Goal: Transaction & Acquisition: Purchase product/service

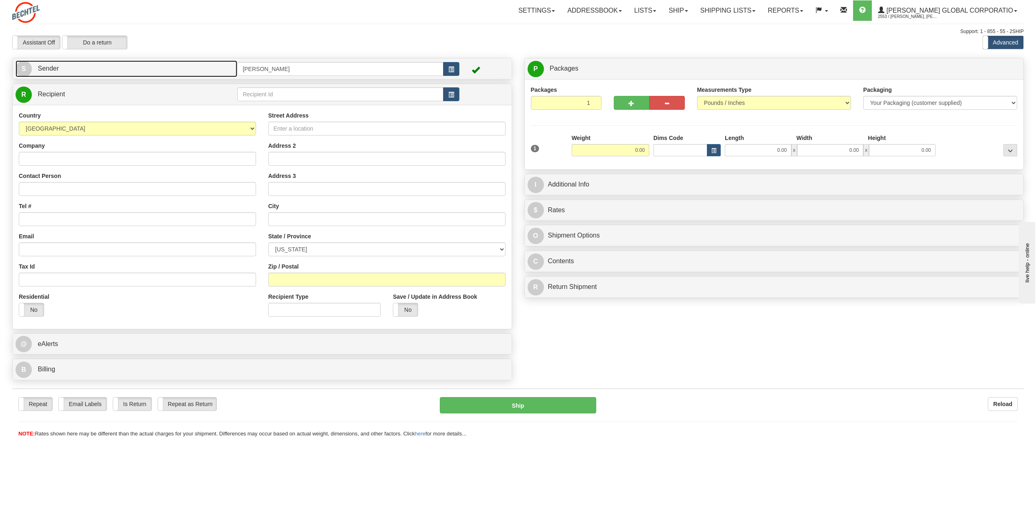
click at [22, 66] on span "S" at bounding box center [24, 69] width 16 height 16
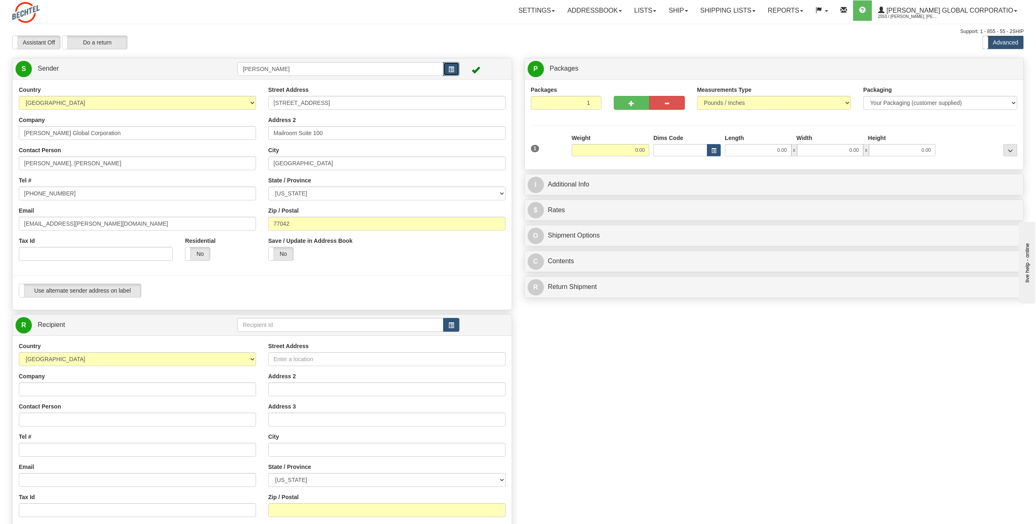
click at [450, 70] on span "button" at bounding box center [451, 69] width 6 height 5
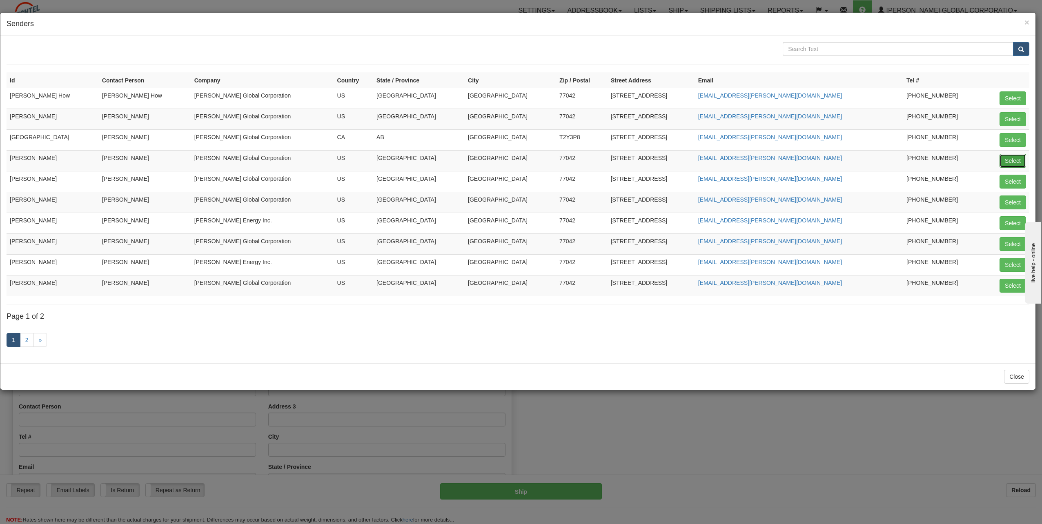
click at [1007, 164] on button "Select" at bounding box center [1013, 161] width 27 height 14
type input "[PERSON_NAME]"
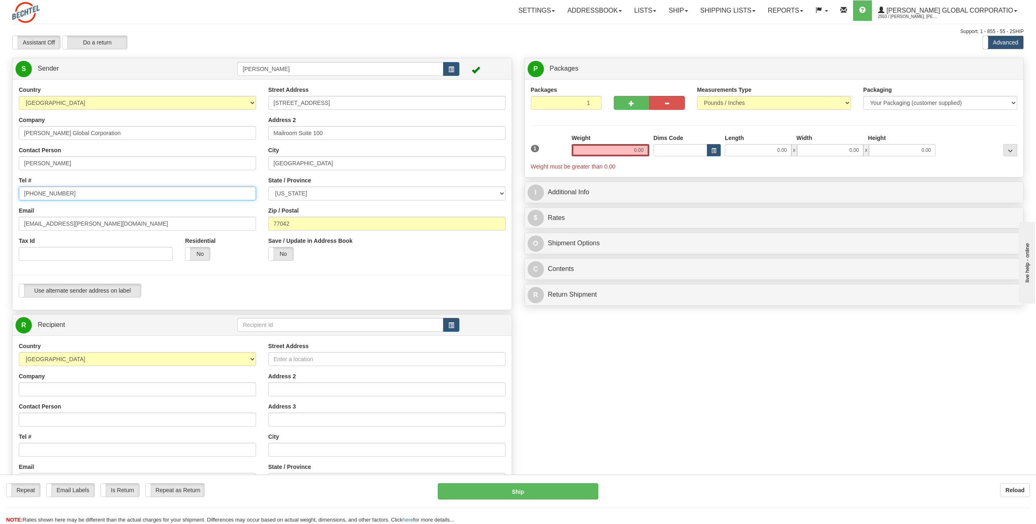
click at [76, 194] on input "[PHONE_NUMBER]" at bounding box center [137, 194] width 237 height 14
drag, startPoint x: 49, startPoint y: 196, endPoint x: 53, endPoint y: 196, distance: 4.5
click at [50, 196] on input "713 235-" at bounding box center [137, 194] width 237 height 14
type input "713 235-3232"
drag, startPoint x: 48, startPoint y: 225, endPoint x: 10, endPoint y: 220, distance: 38.3
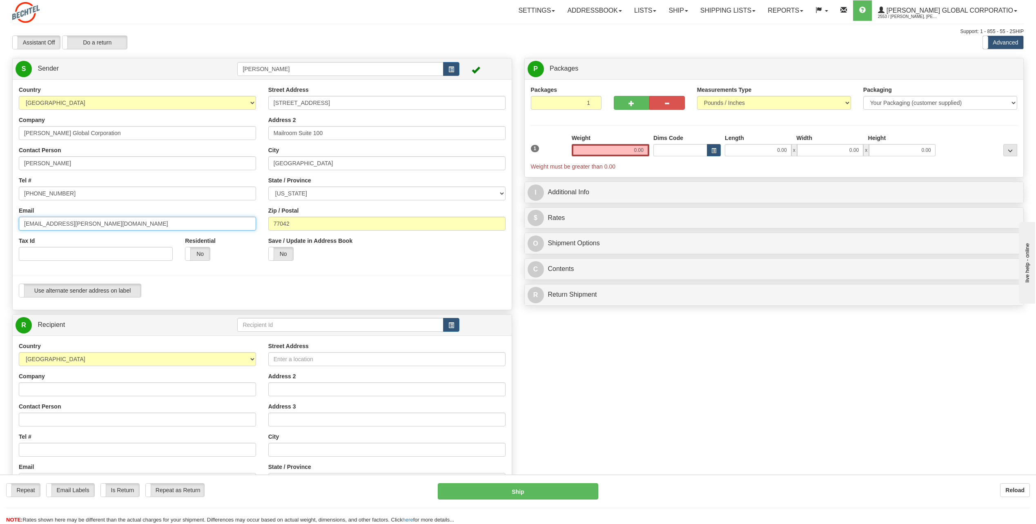
click at [13, 220] on div "Country [GEOGRAPHIC_DATA] [GEOGRAPHIC_DATA] [GEOGRAPHIC_DATA] [GEOGRAPHIC_DATA]…" at bounding box center [262, 195] width 499 height 218
drag, startPoint x: 81, startPoint y: 162, endPoint x: -109, endPoint y: 157, distance: 190.3
click at [0, 157] on html "Training Course Close Toggle navigation Settings Shipping Preferences New Sende…" at bounding box center [518, 262] width 1036 height 524
type input "[PERSON_NAME]"
click at [201, 176] on div "Country [GEOGRAPHIC_DATA] [GEOGRAPHIC_DATA] [GEOGRAPHIC_DATA] [GEOGRAPHIC_DATA]…" at bounding box center [137, 176] width 249 height 181
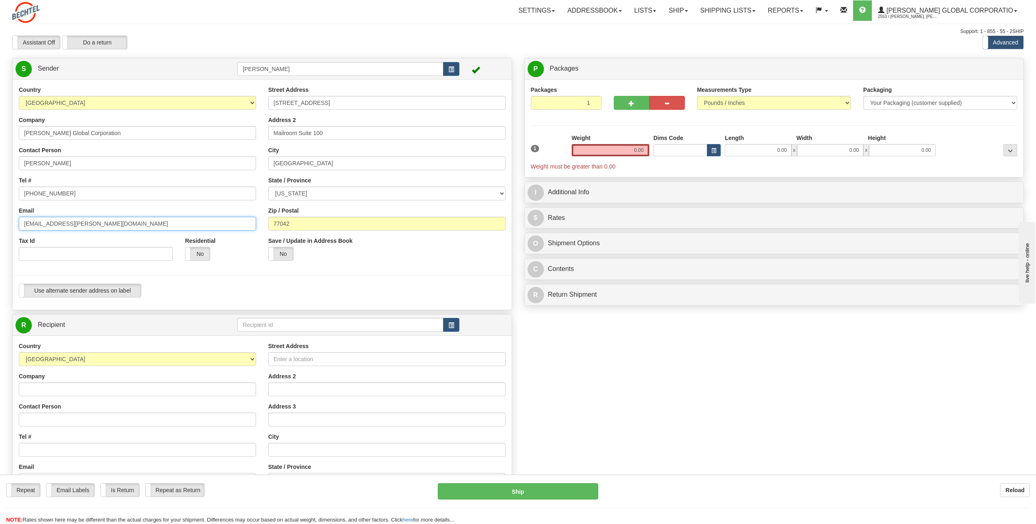
drag, startPoint x: 48, startPoint y: 225, endPoint x: -8, endPoint y: 224, distance: 55.9
click at [0, 224] on html "Training Course Close Toggle navigation Settings Shipping Preferences New Sende…" at bounding box center [518, 262] width 1036 height 524
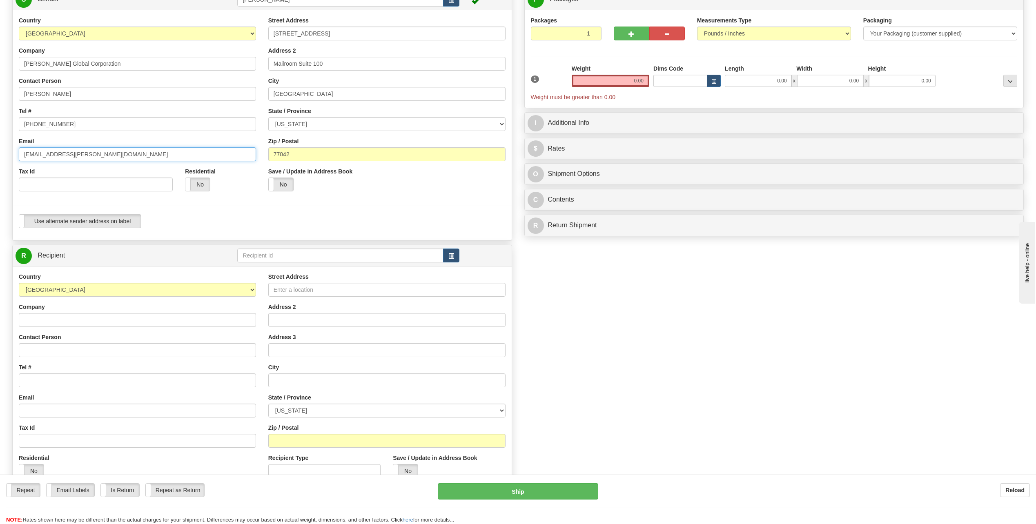
scroll to position [82, 0]
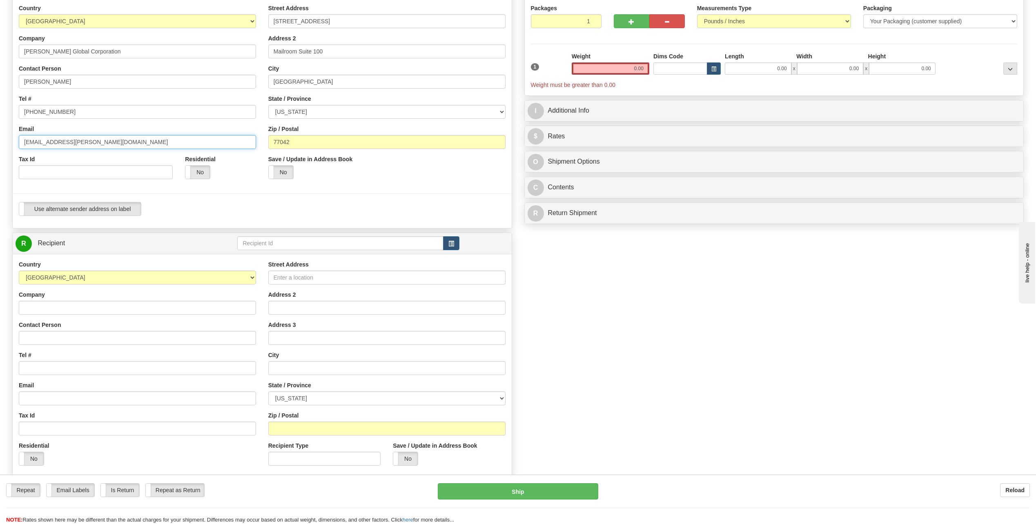
type input "wkhursi@bechtel.com"
click at [43, 338] on input "Contact Person" at bounding box center [137, 338] width 237 height 14
click at [60, 340] on input "Alex porter" at bounding box center [137, 338] width 237 height 14
type input "[PERSON_NAME]"
click at [38, 370] on input "Tel #" at bounding box center [137, 368] width 237 height 14
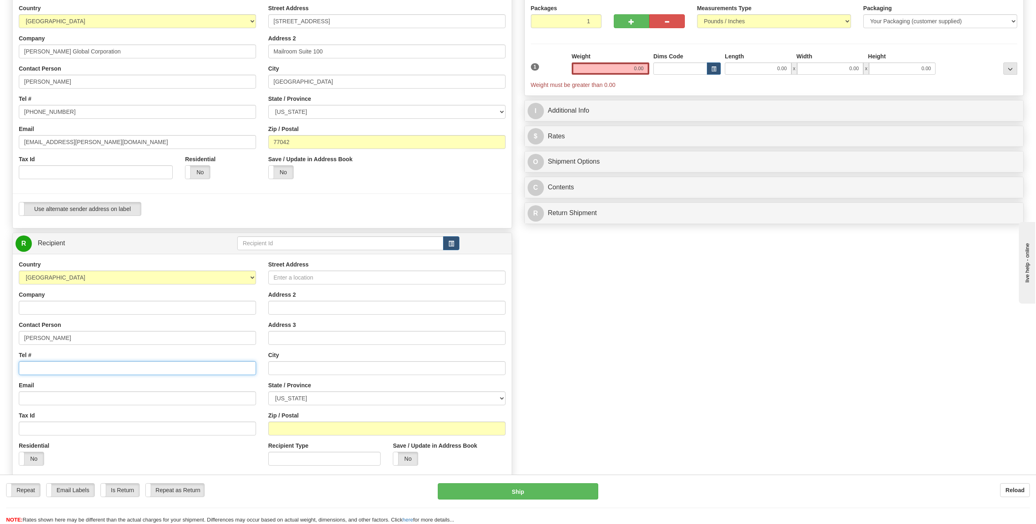
click at [54, 365] on input "Tel #" at bounding box center [137, 368] width 237 height 14
type input "[PHONE_NUMBER]"
click at [309, 281] on input "Street Address" at bounding box center [386, 278] width 237 height 14
click at [288, 277] on input "2212Birdhouse Lane" at bounding box center [386, 278] width 237 height 14
click at [286, 277] on input "2212Birdhouse Lane" at bounding box center [386, 278] width 237 height 14
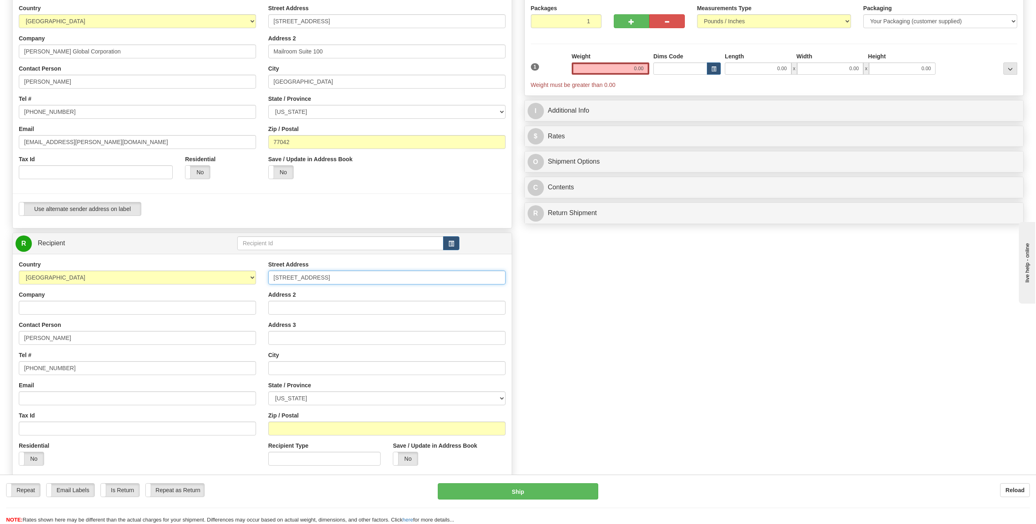
type input "[STREET_ADDRESS]"
click at [312, 313] on input "Address 2" at bounding box center [386, 308] width 237 height 14
drag, startPoint x: 427, startPoint y: 321, endPoint x: 405, endPoint y: 329, distance: 23.0
click at [427, 321] on div "Address 3" at bounding box center [386, 333] width 237 height 24
click at [296, 366] on input "text" at bounding box center [386, 368] width 237 height 14
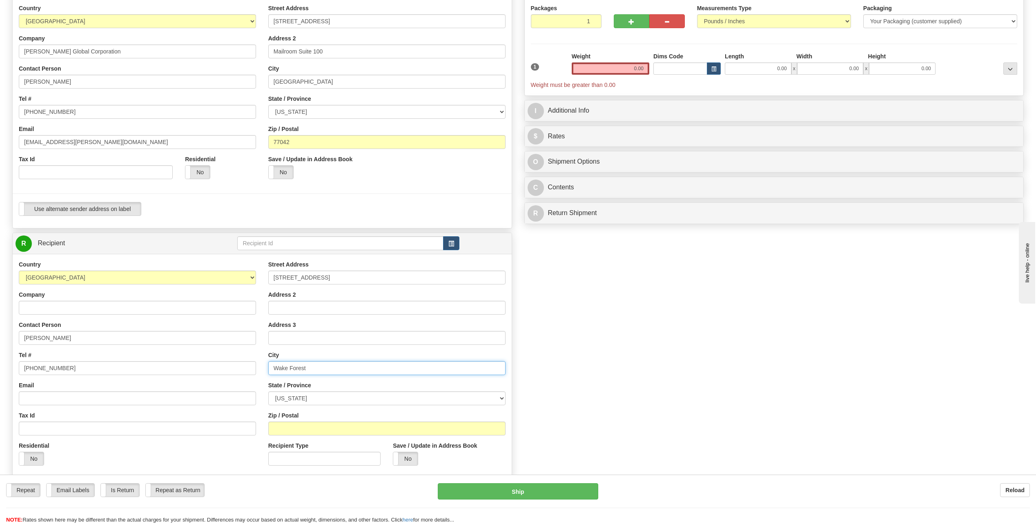
type input "Wake Forest"
click at [460, 387] on div "State / Province ALABAMA ALASKA ARIZONA ARKANSAS Armed Forces America Armed For…" at bounding box center [386, 393] width 237 height 24
click at [499, 397] on select "[US_STATE] [US_STATE] [US_STATE] [US_STATE] Armed Forces America Armed Forces E…" at bounding box center [386, 399] width 237 height 14
select select "NC"
click at [268, 392] on select "[US_STATE] [US_STATE] [US_STATE] [US_STATE] Armed Forces America Armed Forces E…" at bounding box center [386, 399] width 237 height 14
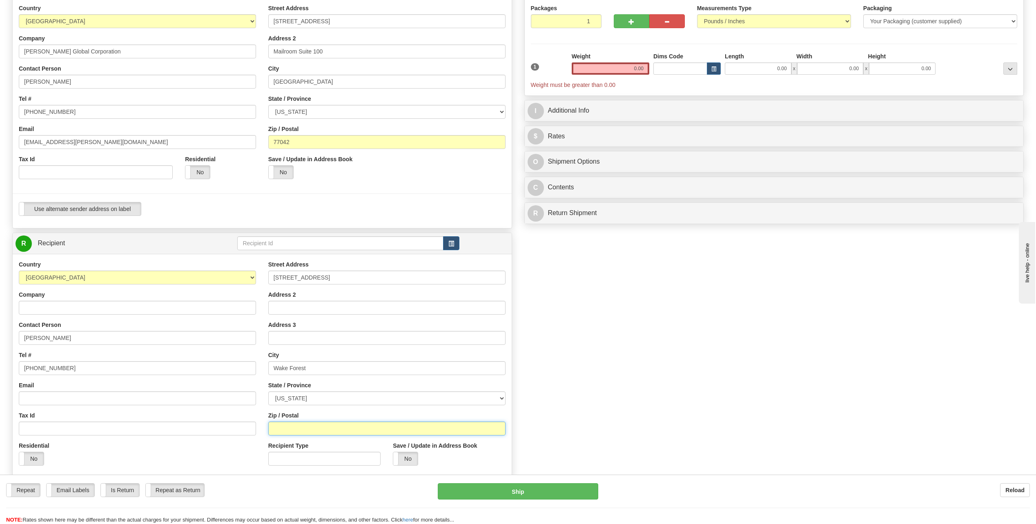
click at [292, 425] on input "Zip / Postal" at bounding box center [386, 429] width 237 height 14
type input "27587"
click at [36, 461] on label "No" at bounding box center [31, 458] width 24 height 13
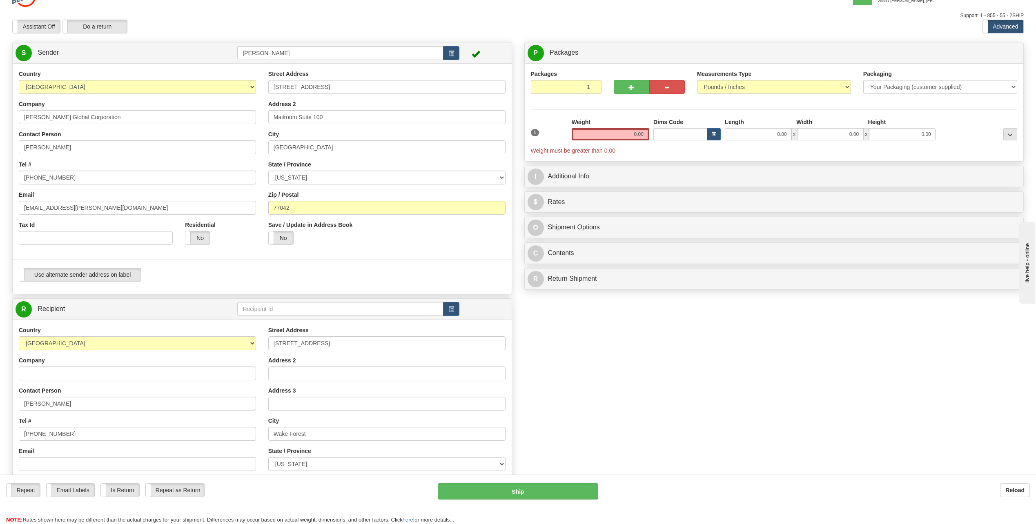
scroll to position [0, 0]
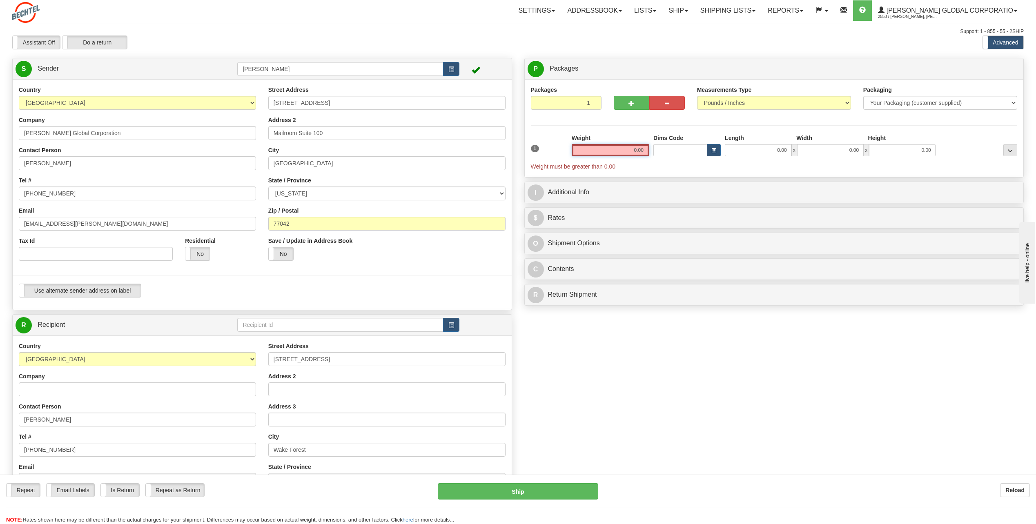
drag, startPoint x: 634, startPoint y: 148, endPoint x: 700, endPoint y: 158, distance: 66.8
click at [700, 158] on div "1 Weight 0.00 Dims Code 0.00" at bounding box center [774, 152] width 491 height 37
type input "1.00"
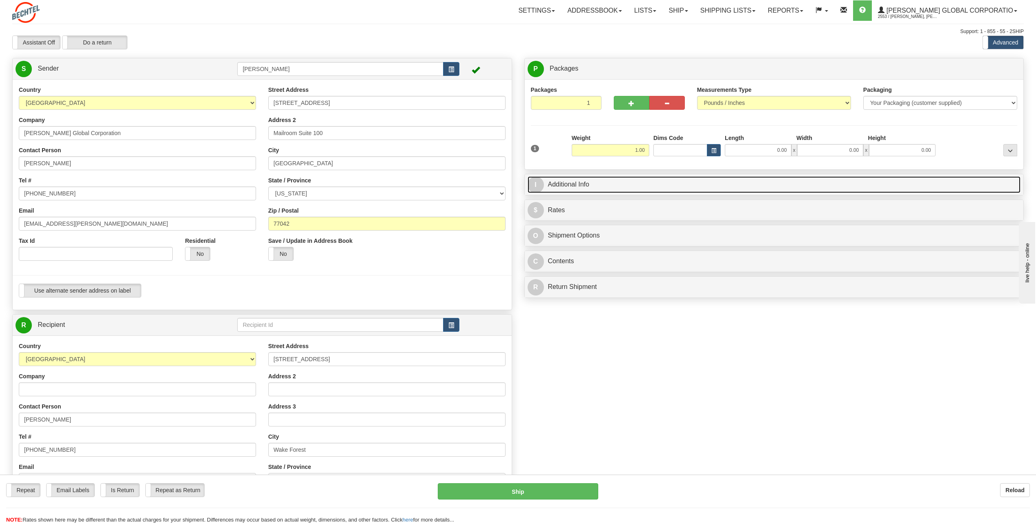
click at [534, 185] on span "I" at bounding box center [536, 185] width 16 height 16
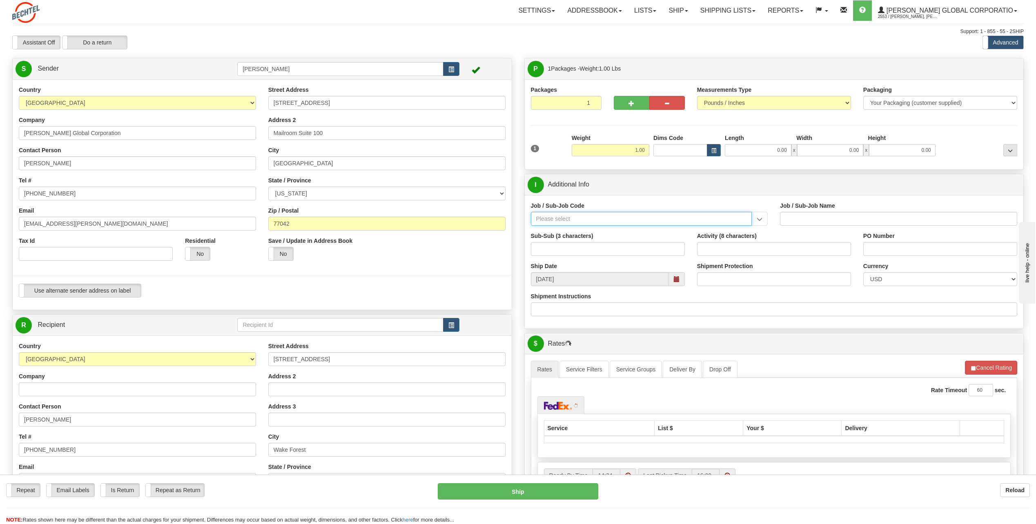
click at [559, 219] on input "Job / Sub-Job Code" at bounding box center [641, 219] width 221 height 14
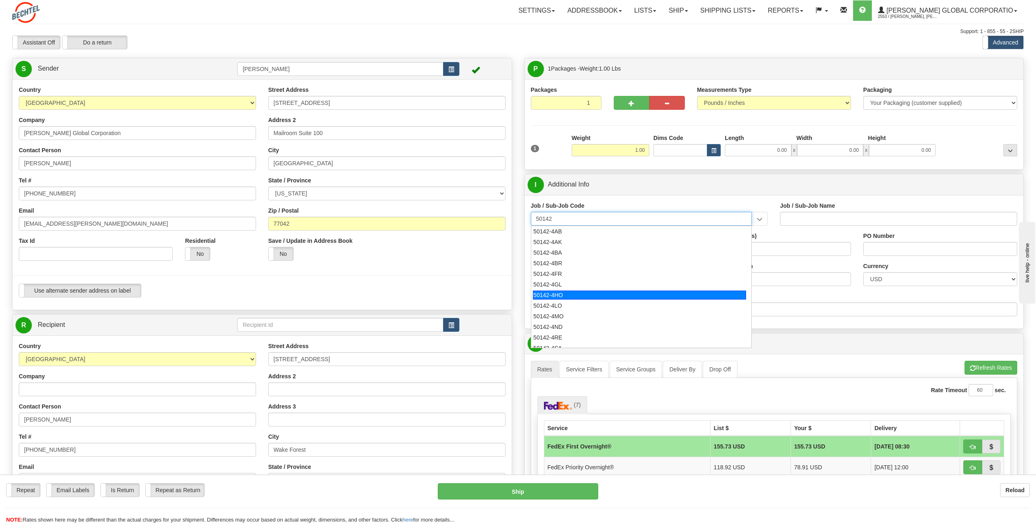
click at [567, 295] on div "50142-4HO" at bounding box center [639, 295] width 213 height 9
type input "50142-4HO"
type input "GLOBAL DESKSIDE OPERATIONS - [GEOGRAPHIC_DATA]"
type input "50142-4HO"
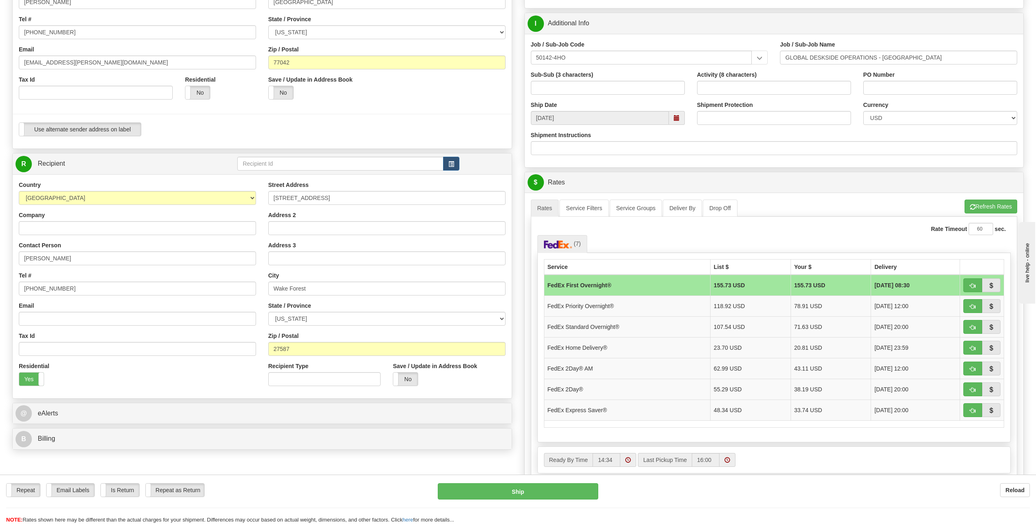
scroll to position [163, 0]
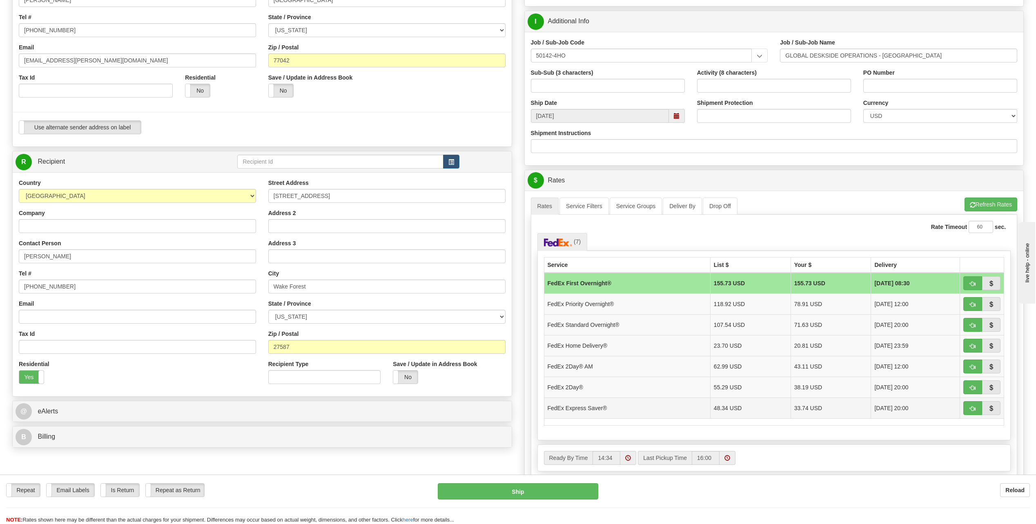
click at [574, 408] on td "FedEx Express Saver®" at bounding box center [627, 408] width 166 height 21
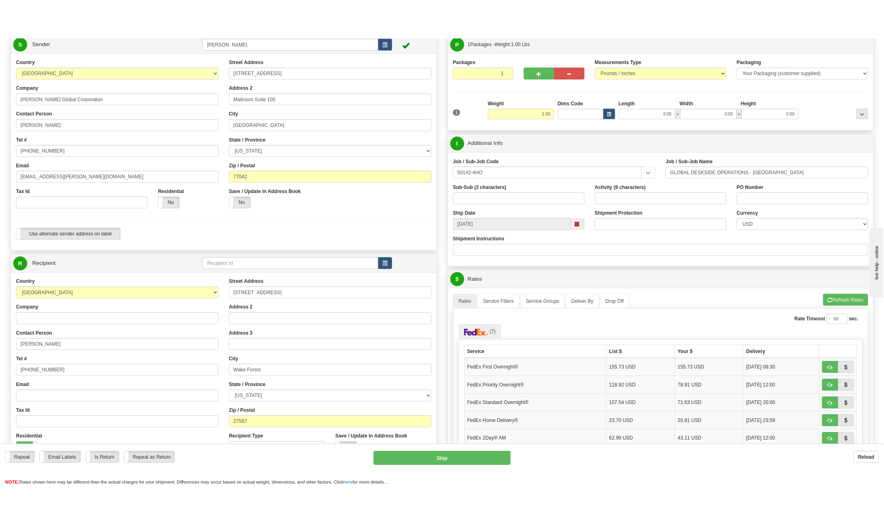
scroll to position [82, 0]
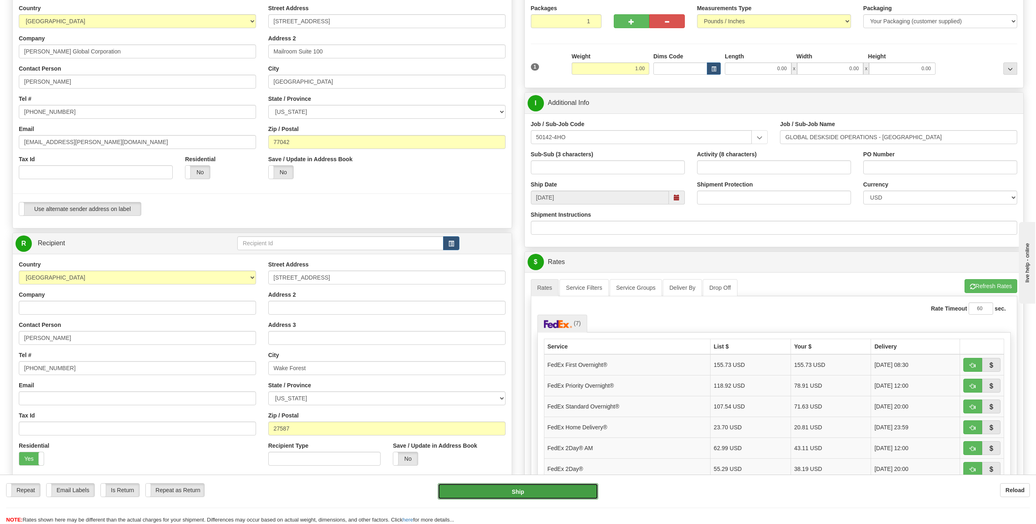
click at [521, 496] on button "Ship" at bounding box center [518, 491] width 160 height 16
type input "20"
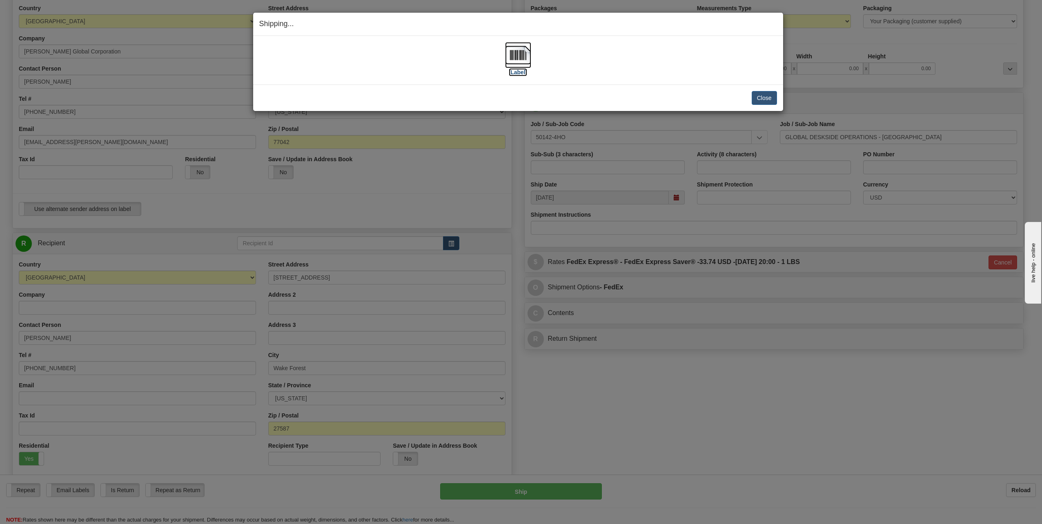
click at [509, 54] on img at bounding box center [518, 55] width 26 height 26
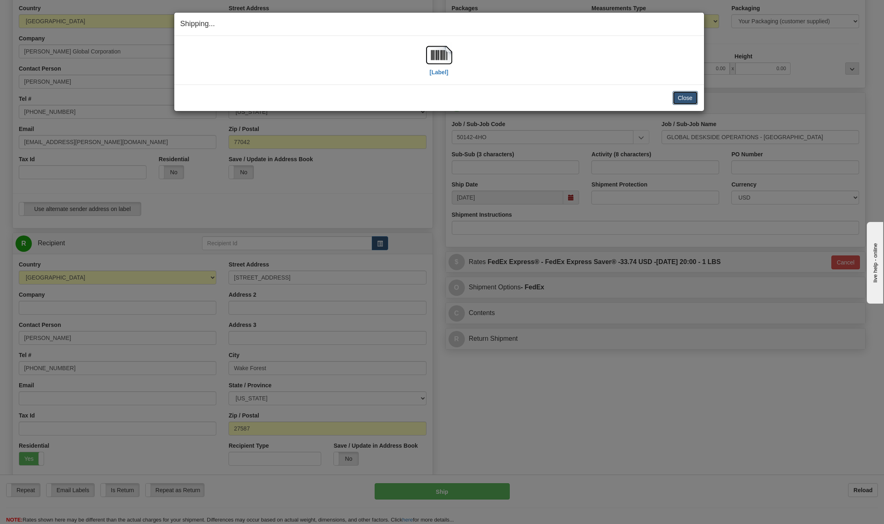
click at [690, 99] on button "Close" at bounding box center [685, 98] width 25 height 14
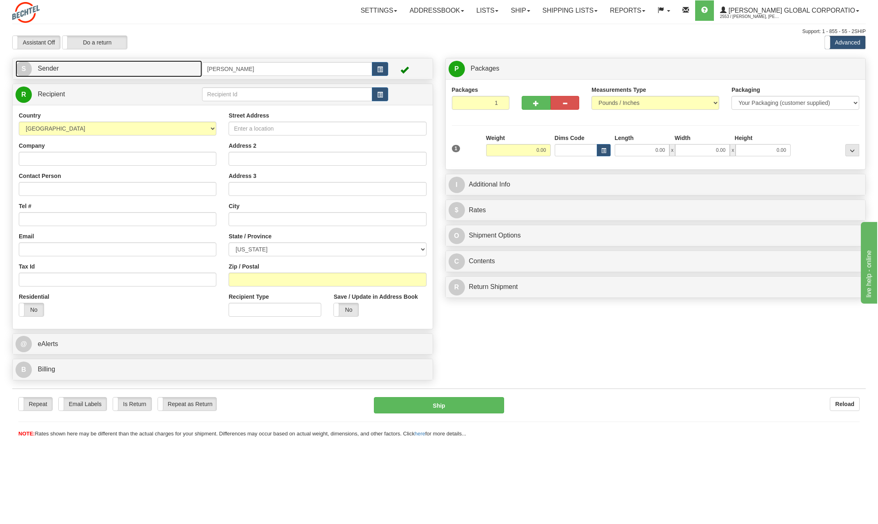
click at [23, 66] on span "S" at bounding box center [24, 69] width 16 height 16
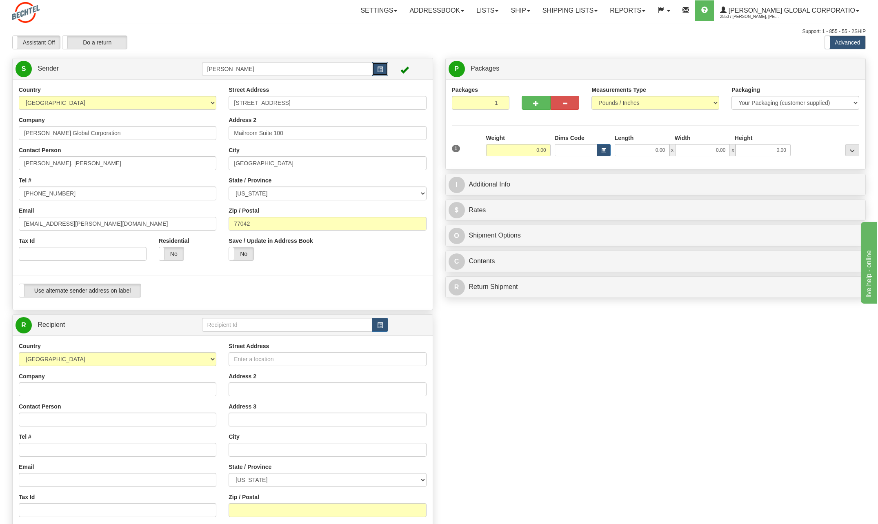
click at [380, 68] on span "button" at bounding box center [380, 69] width 6 height 5
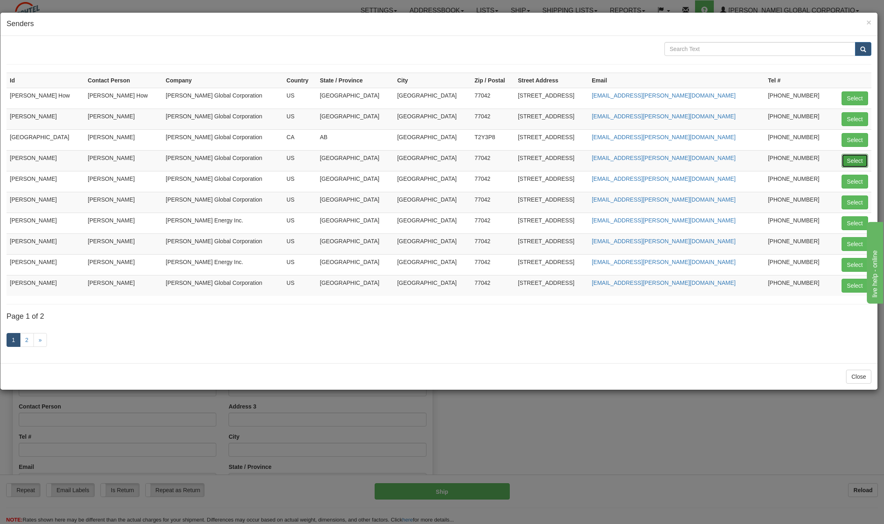
click at [856, 159] on button "Select" at bounding box center [855, 161] width 27 height 14
type input "[PERSON_NAME]"
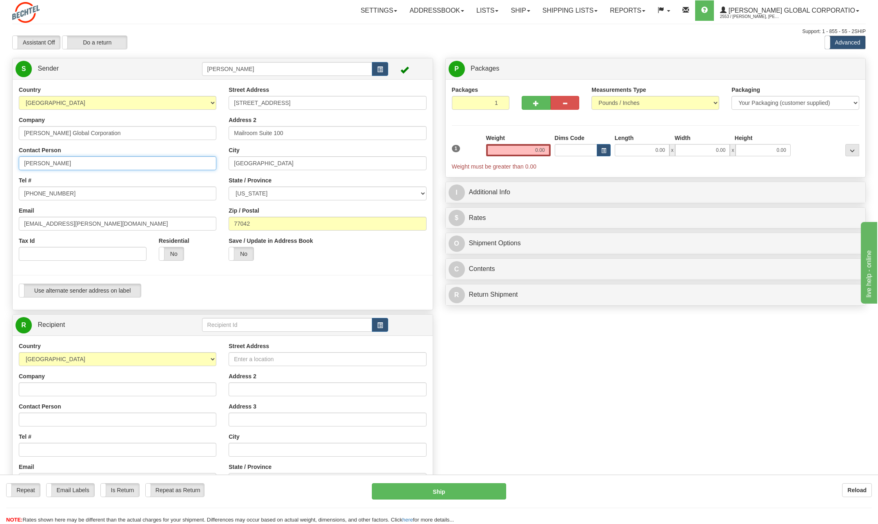
drag, startPoint x: 99, startPoint y: 166, endPoint x: -110, endPoint y: 154, distance: 209.4
click at [0, 154] on html "Training Course Close Toggle navigation Settings Shipping Preferences New Sende…" at bounding box center [439, 262] width 878 height 524
click at [47, 162] on input "Contact Person" at bounding box center [118, 163] width 198 height 14
type input "[PERSON_NAME]"
select select "NC"
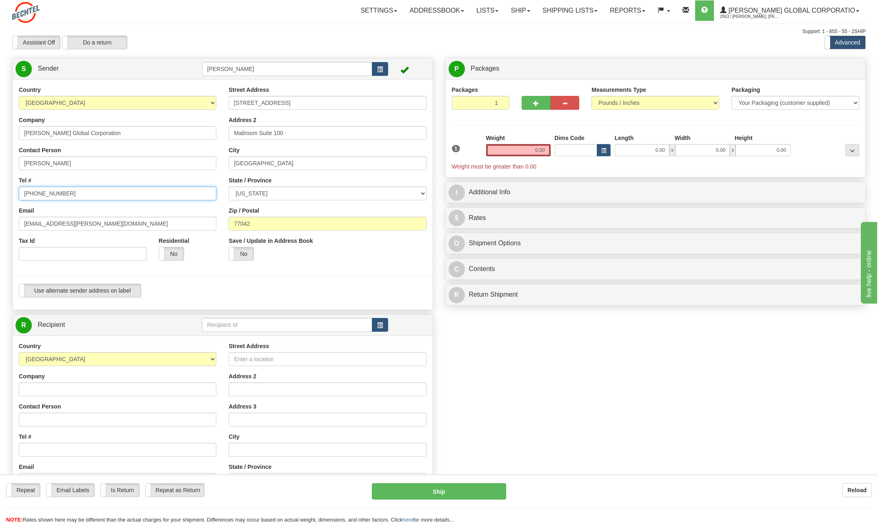
click at [73, 195] on input "[PHONE_NUMBER]" at bounding box center [118, 194] width 198 height 14
type input "[PHONE_NUMBER]"
click at [125, 171] on div "Country [GEOGRAPHIC_DATA] [GEOGRAPHIC_DATA] [GEOGRAPHIC_DATA] [GEOGRAPHIC_DATA]…" at bounding box center [118, 176] width 210 height 181
drag, startPoint x: 50, startPoint y: 225, endPoint x: 10, endPoint y: 221, distance: 40.6
click at [13, 221] on div "Country [GEOGRAPHIC_DATA] [GEOGRAPHIC_DATA] [GEOGRAPHIC_DATA] [GEOGRAPHIC_DATA]…" at bounding box center [223, 195] width 420 height 218
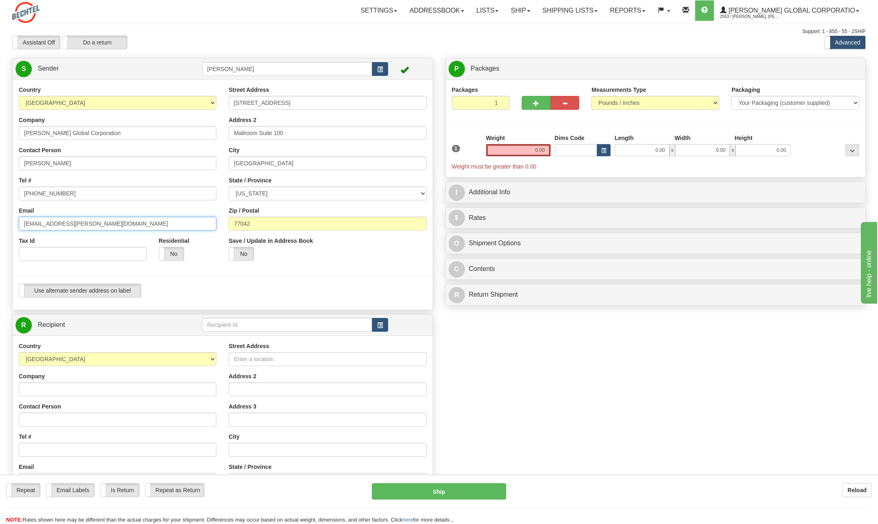
type input "[EMAIL_ADDRESS][PERSON_NAME][DOMAIN_NAME]"
click at [299, 107] on input "[STREET_ADDRESS]" at bounding box center [328, 103] width 198 height 14
type input "2"
type input "[STREET_ADDRESS]"
click at [403, 116] on div "Address 2 Mailroom Suite 100" at bounding box center [328, 128] width 198 height 24
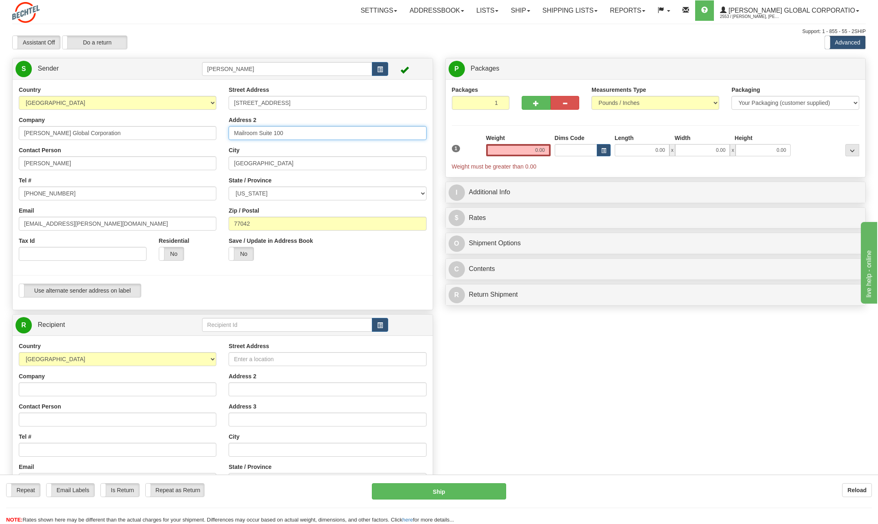
click at [303, 134] on input "Mailroom Suite 100" at bounding box center [328, 133] width 198 height 14
type input "M"
click at [272, 162] on input "[GEOGRAPHIC_DATA]" at bounding box center [328, 163] width 198 height 14
type input "H"
type input "Wake Forest"
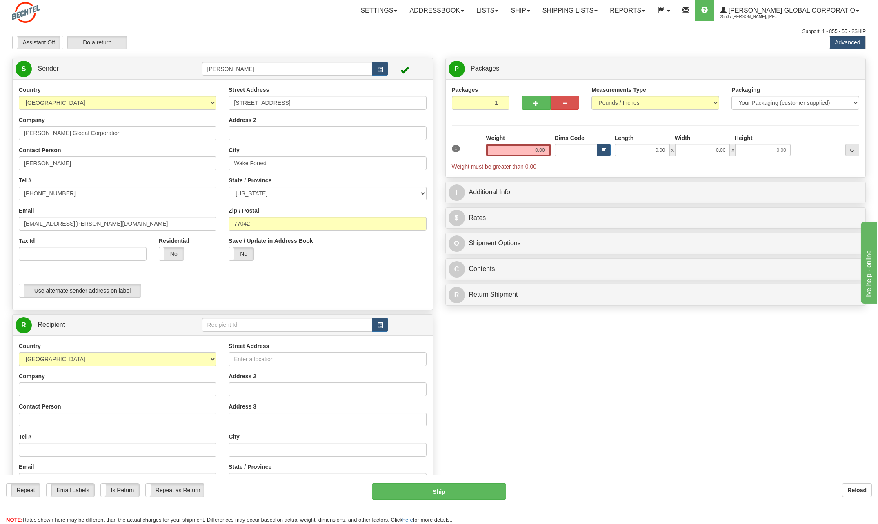
click at [380, 264] on div "Save / Update in Address Book Yes No" at bounding box center [328, 252] width 210 height 30
click at [273, 230] on input "77042" at bounding box center [328, 224] width 198 height 14
type input "7"
type input "27587"
click at [420, 268] on div at bounding box center [223, 275] width 432 height 17
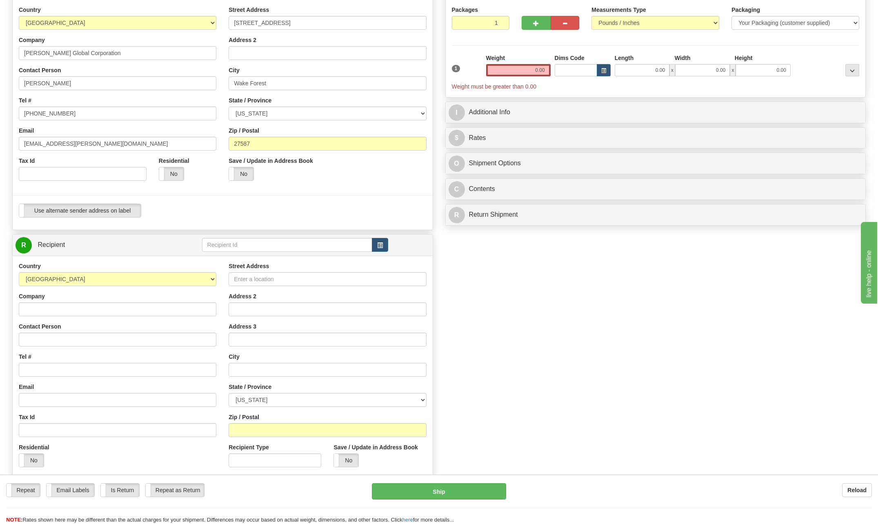
scroll to position [82, 0]
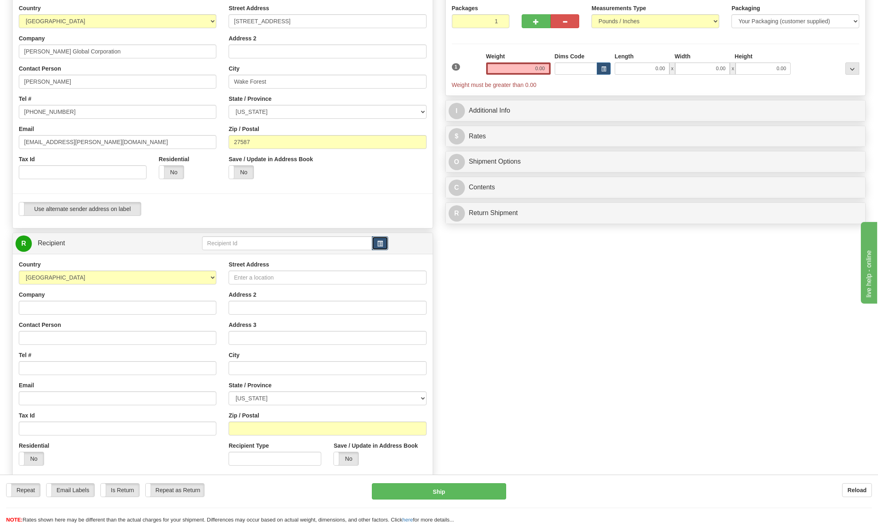
click at [380, 243] on span "button" at bounding box center [380, 243] width 6 height 5
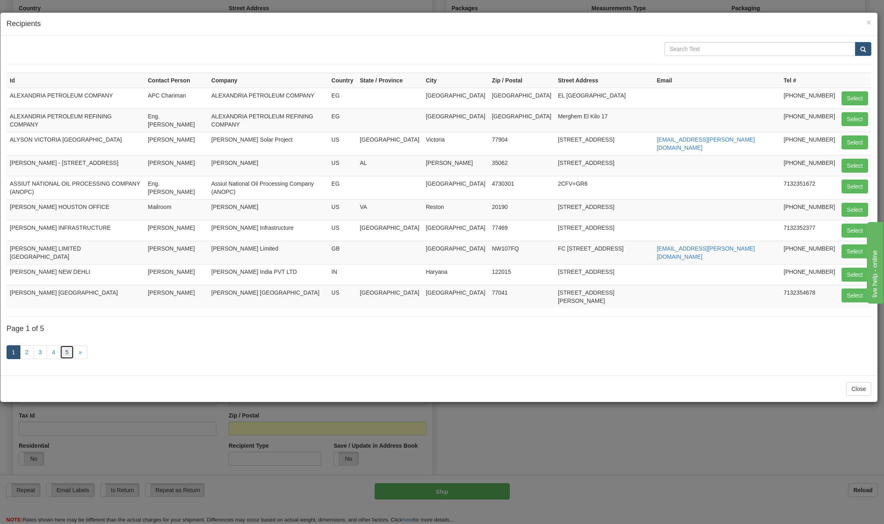
click at [68, 345] on link "5" at bounding box center [67, 352] width 14 height 14
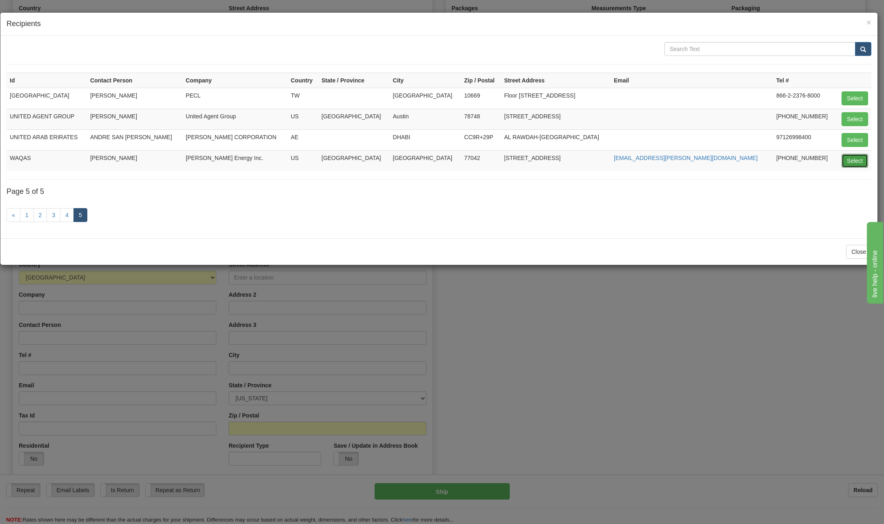
click at [849, 160] on button "Select" at bounding box center [855, 161] width 27 height 14
type input "WAQAS"
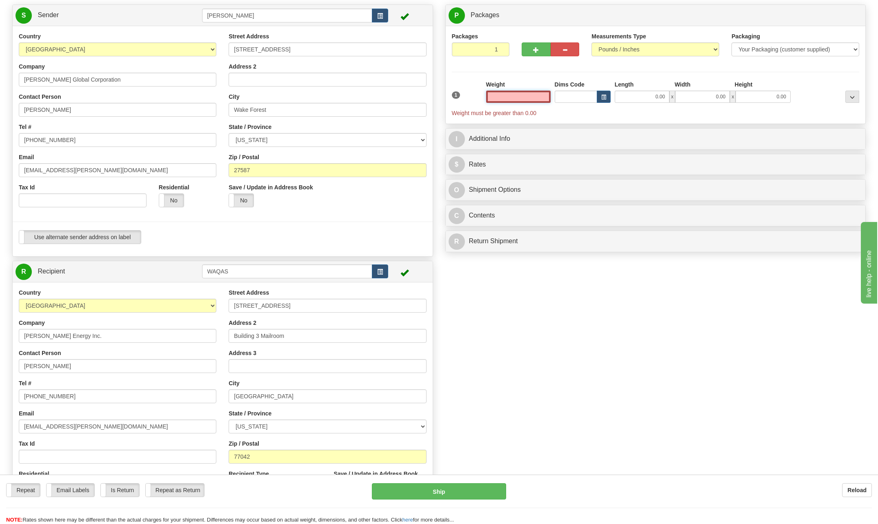
scroll to position [0, 0]
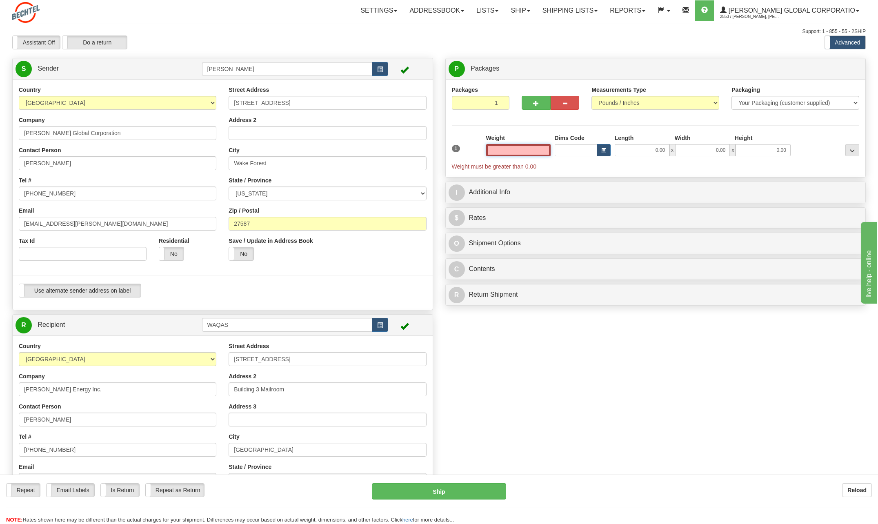
drag, startPoint x: 539, startPoint y: 147, endPoint x: 612, endPoint y: 157, distance: 74.6
click at [611, 156] on div "1 Weight Dims Code Length x" at bounding box center [656, 152] width 412 height 37
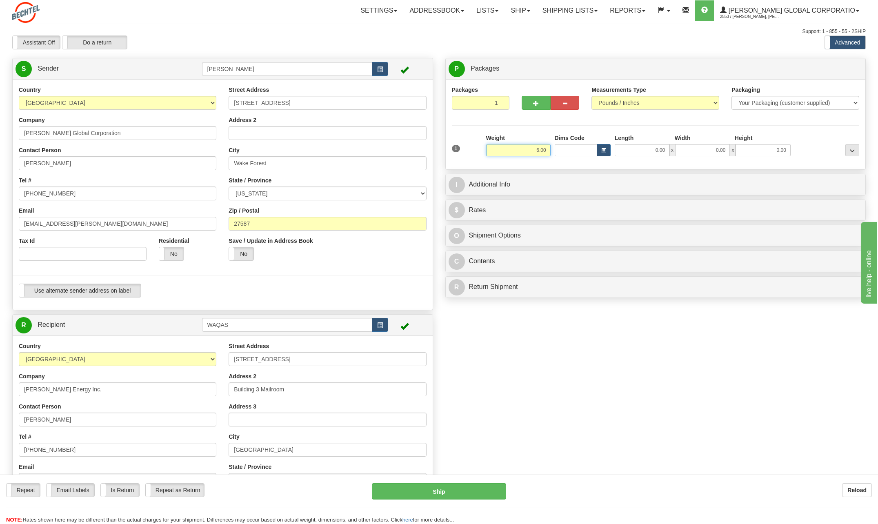
type input "6.00"
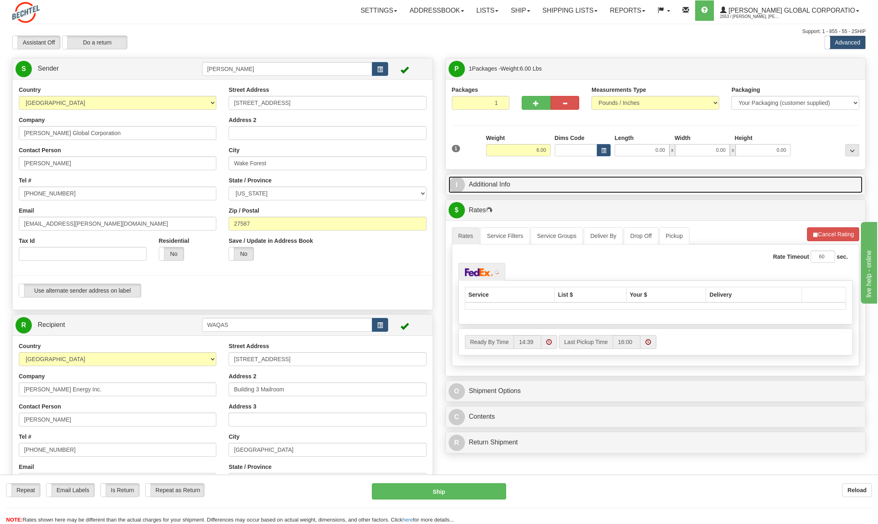
click at [460, 187] on span "I" at bounding box center [457, 185] width 16 height 16
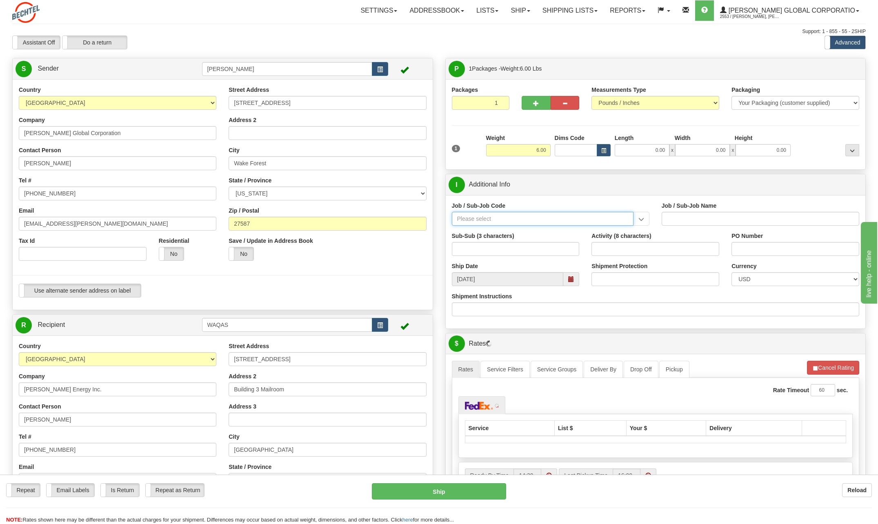
click at [485, 220] on input "Job / Sub-Job Code" at bounding box center [543, 219] width 182 height 14
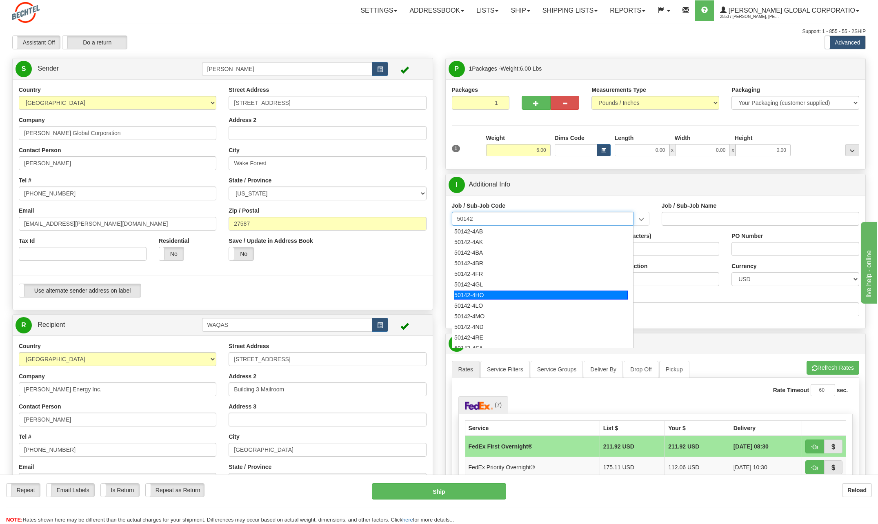
click at [481, 298] on div "50142-4HO" at bounding box center [541, 295] width 174 height 9
type input "50142-4HO"
type input "GLOBAL DESKSIDE OPERATIONS - [GEOGRAPHIC_DATA]"
type input "50142-4HO"
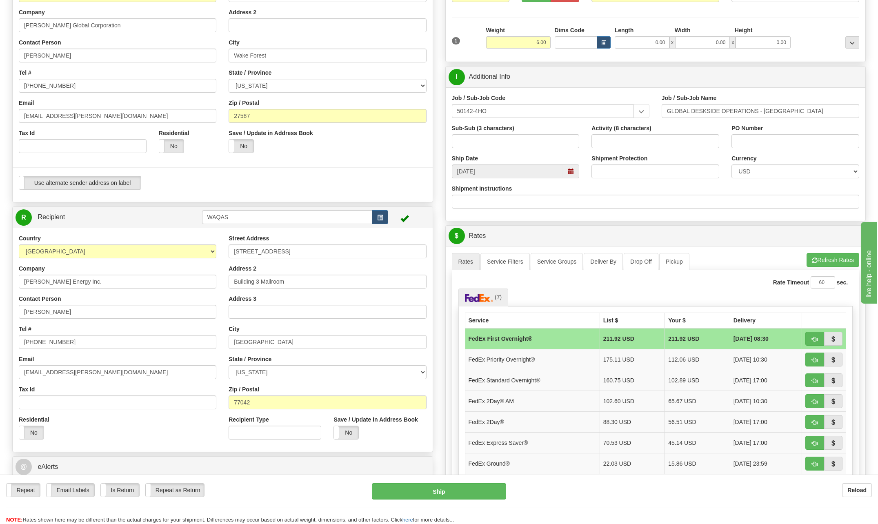
scroll to position [163, 0]
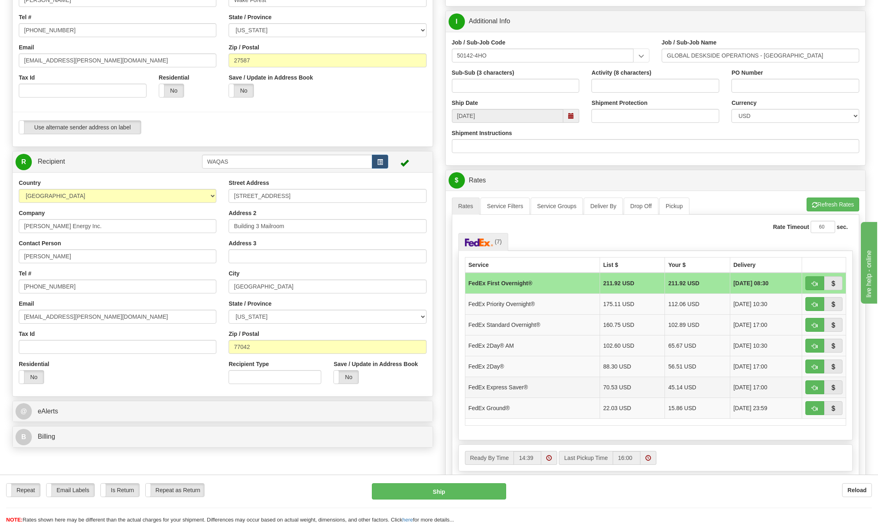
click at [489, 390] on td "FedEx Express Saver®" at bounding box center [532, 387] width 135 height 21
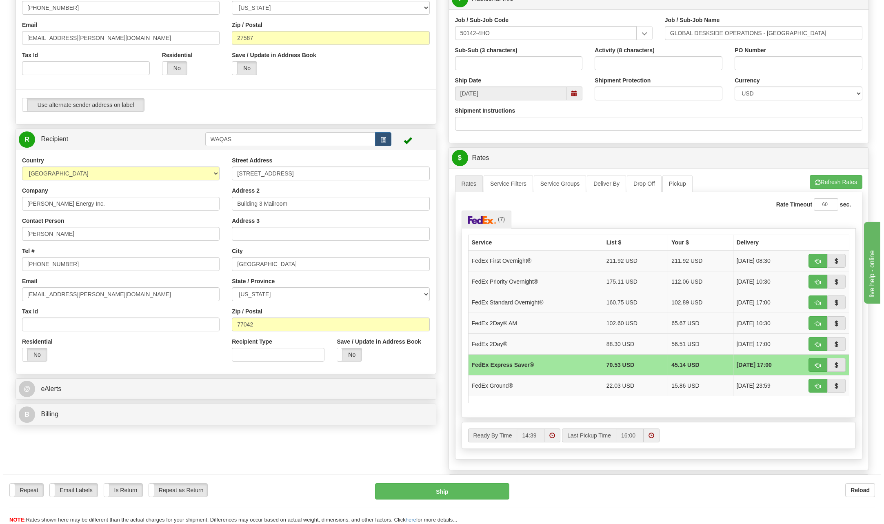
scroll to position [204, 0]
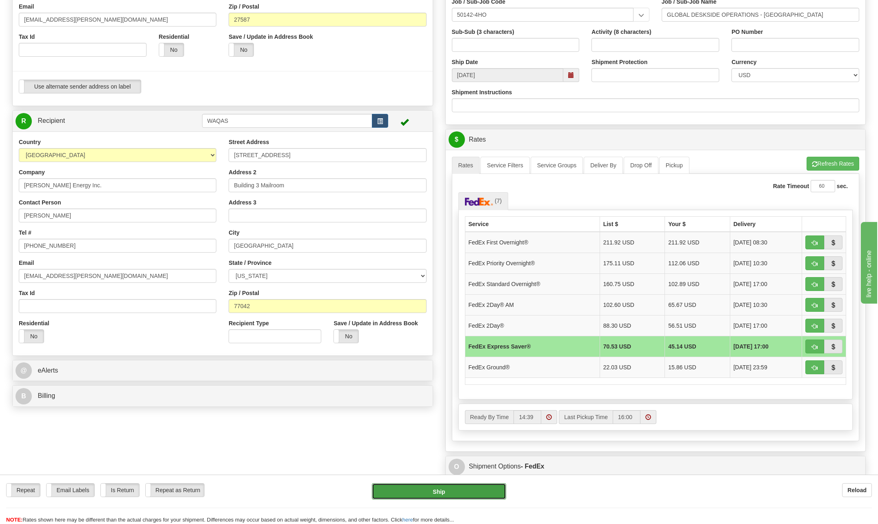
click at [436, 488] on button "Ship" at bounding box center [439, 491] width 134 height 16
type input "20"
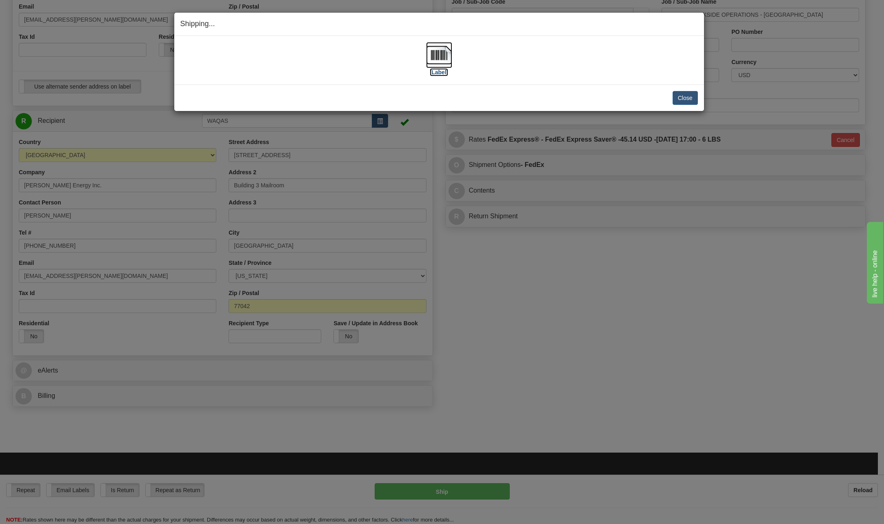
click at [442, 56] on img at bounding box center [439, 55] width 26 height 26
